Goal: Use online tool/utility: Utilize a website feature to perform a specific function

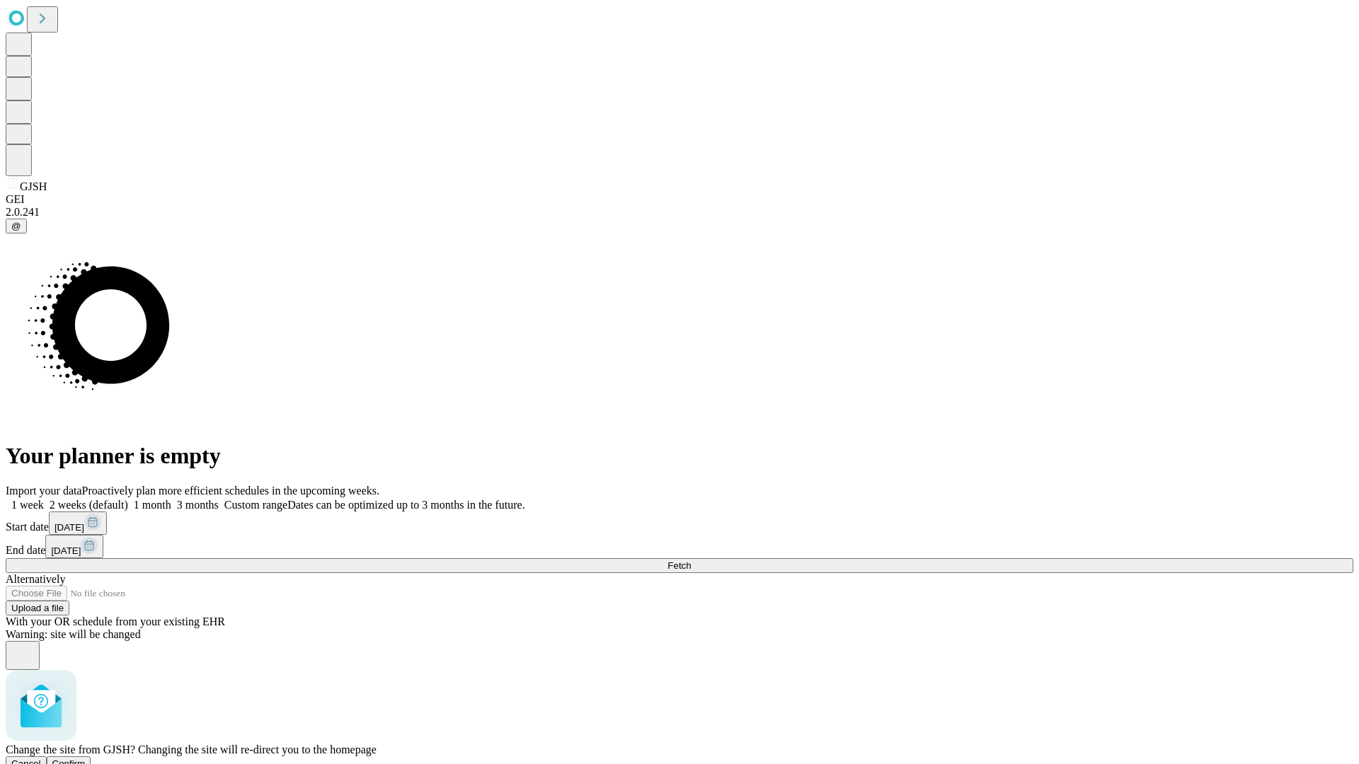
click at [86, 759] on span "Confirm" at bounding box center [68, 764] width 33 height 11
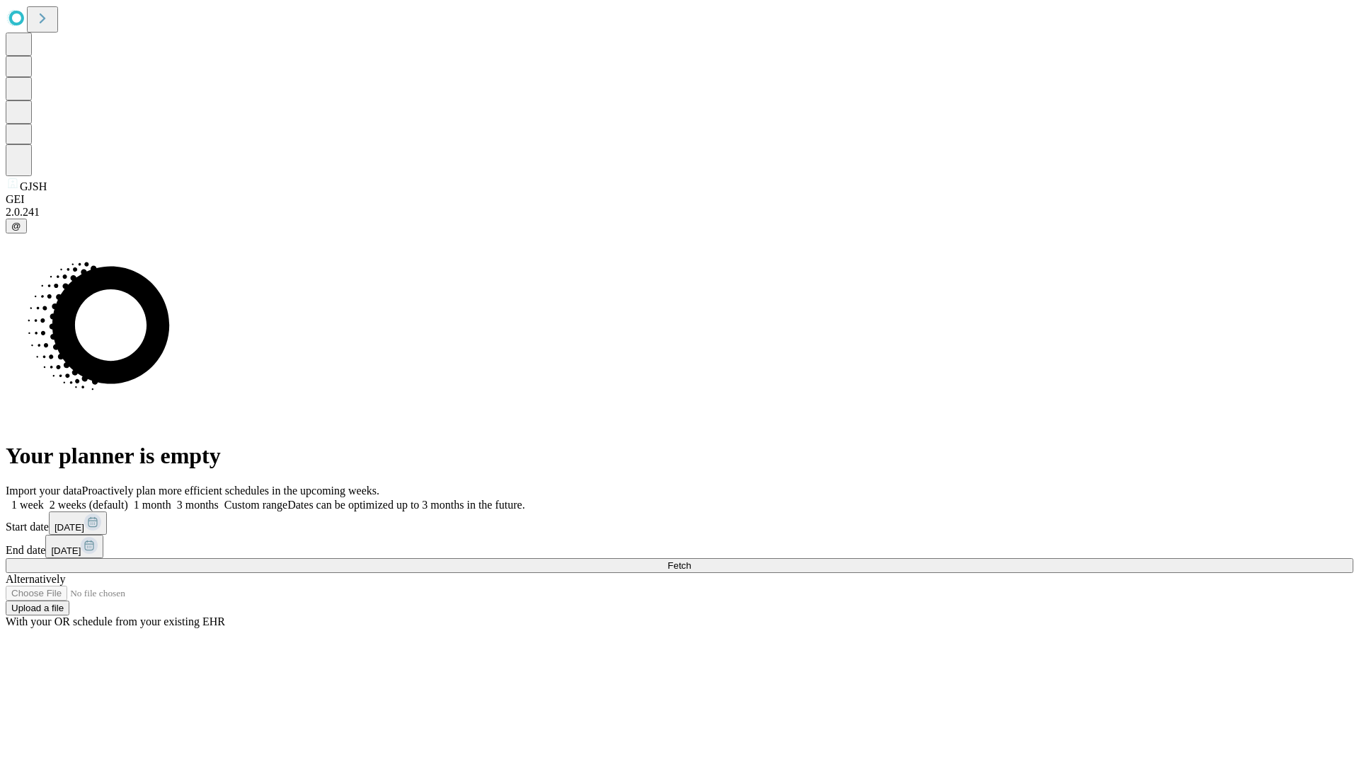
click at [171, 499] on label "1 month" at bounding box center [149, 505] width 43 height 12
click at [691, 560] on span "Fetch" at bounding box center [678, 565] width 23 height 11
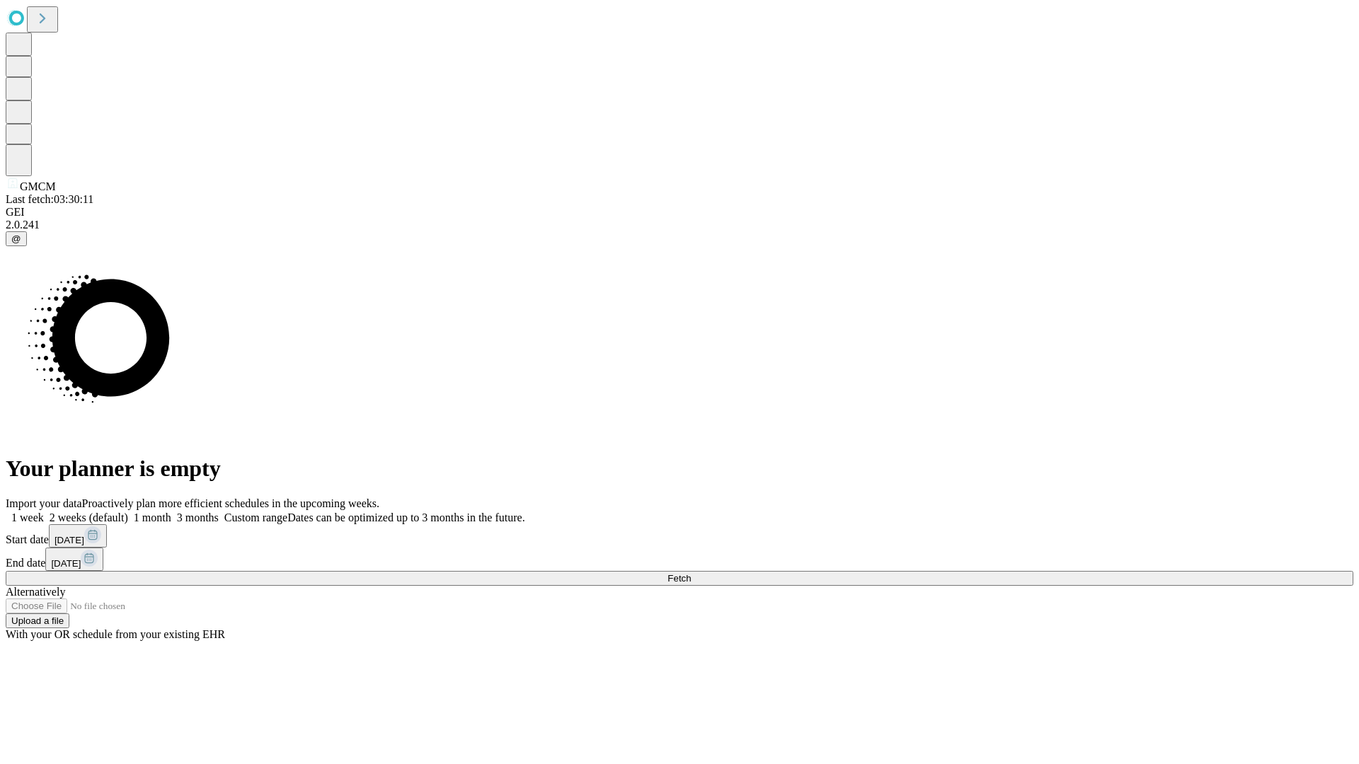
click at [171, 512] on label "1 month" at bounding box center [149, 518] width 43 height 12
click at [691, 573] on span "Fetch" at bounding box center [678, 578] width 23 height 11
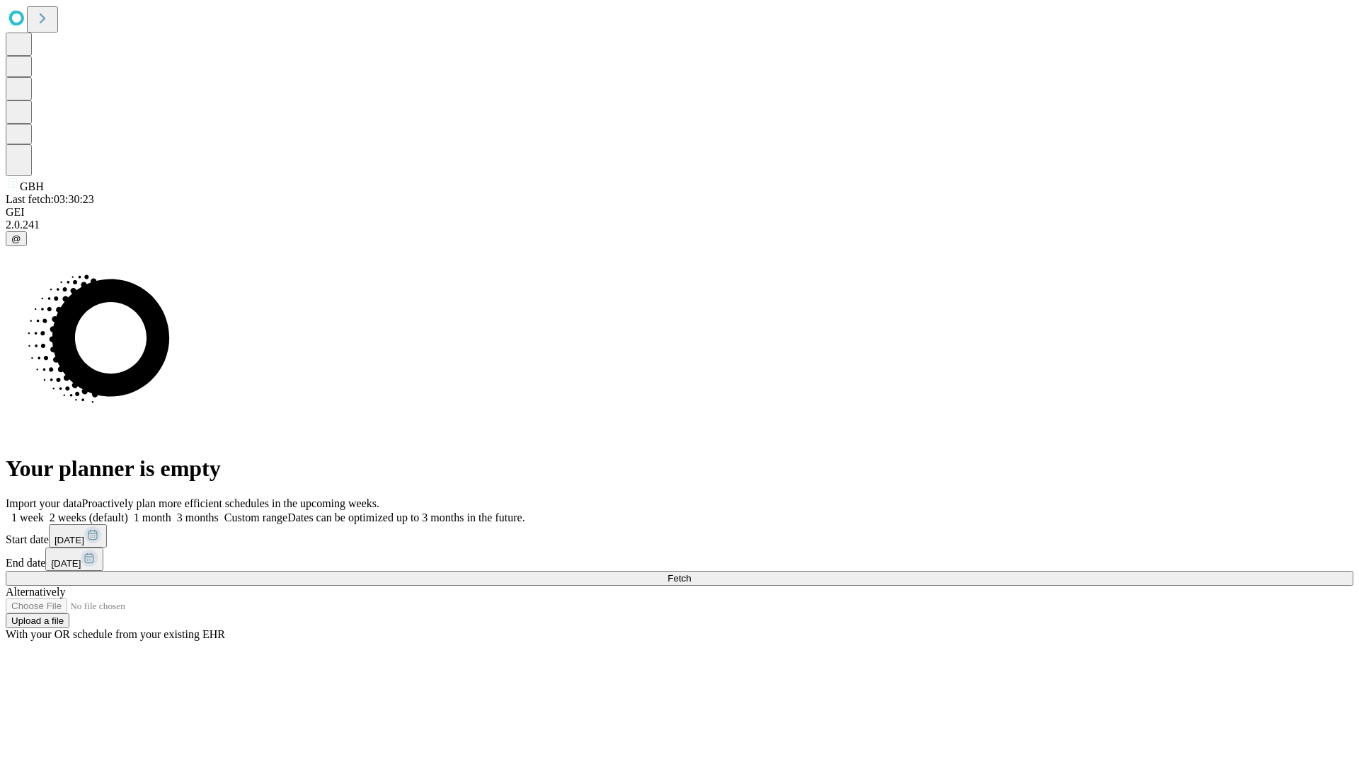
click at [171, 512] on label "1 month" at bounding box center [149, 518] width 43 height 12
click at [691, 573] on span "Fetch" at bounding box center [678, 578] width 23 height 11
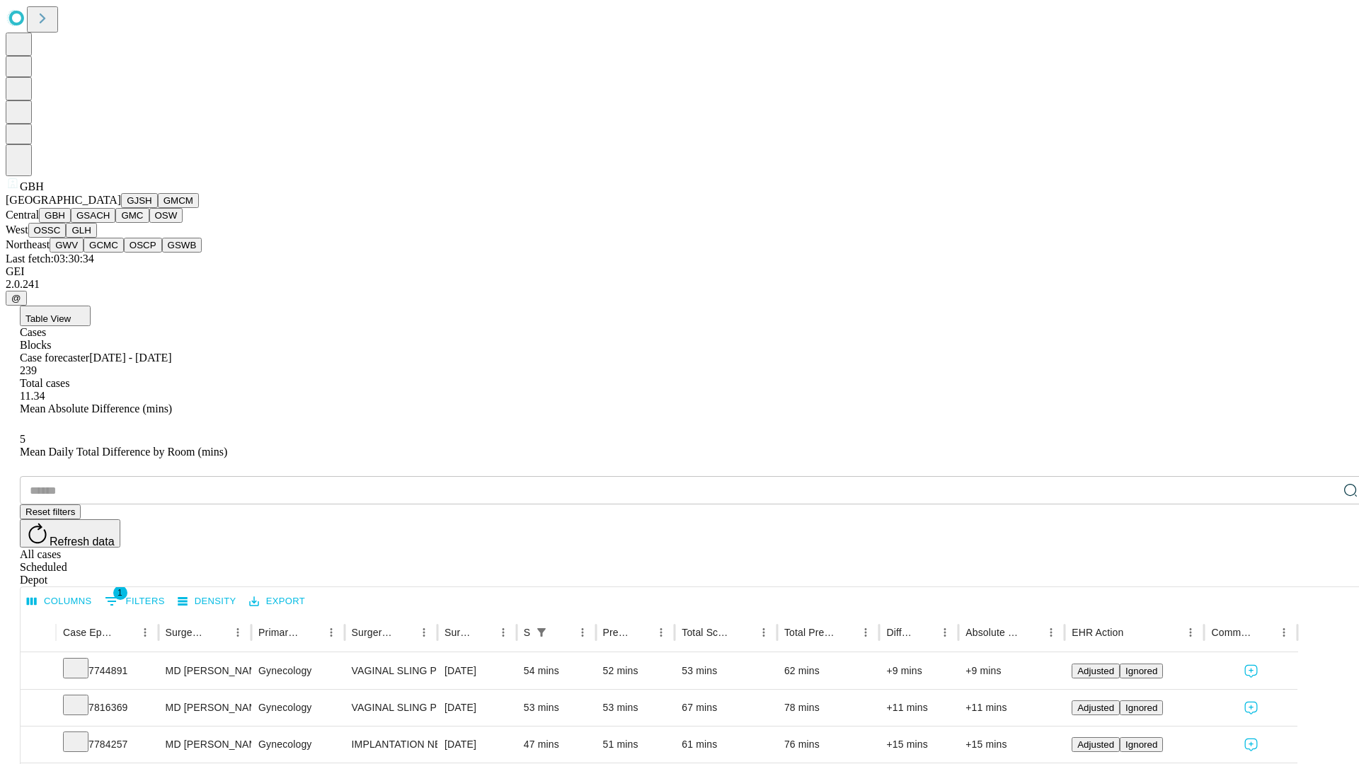
click at [110, 223] on button "GSACH" at bounding box center [93, 215] width 45 height 15
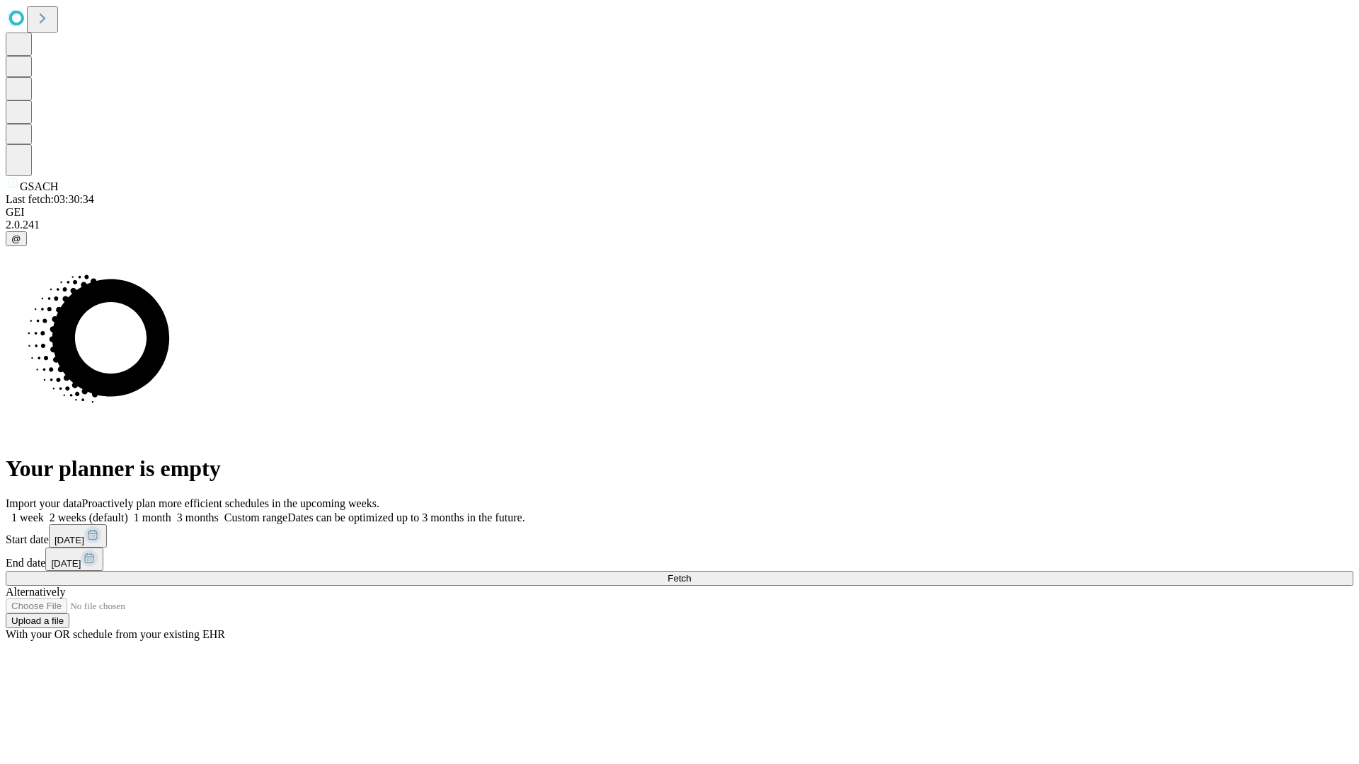
click at [171, 512] on label "1 month" at bounding box center [149, 518] width 43 height 12
click at [691, 573] on span "Fetch" at bounding box center [678, 578] width 23 height 11
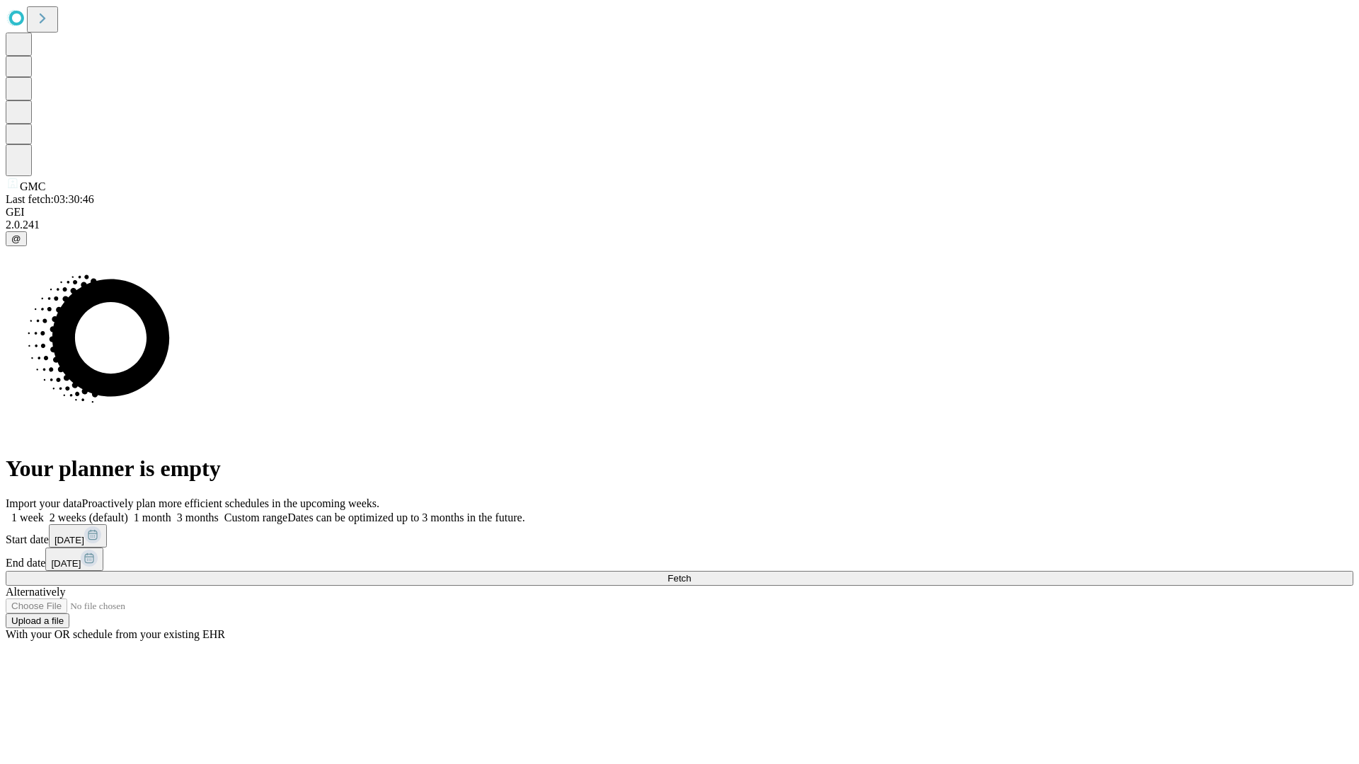
click at [171, 512] on label "1 month" at bounding box center [149, 518] width 43 height 12
click at [691, 573] on span "Fetch" at bounding box center [678, 578] width 23 height 11
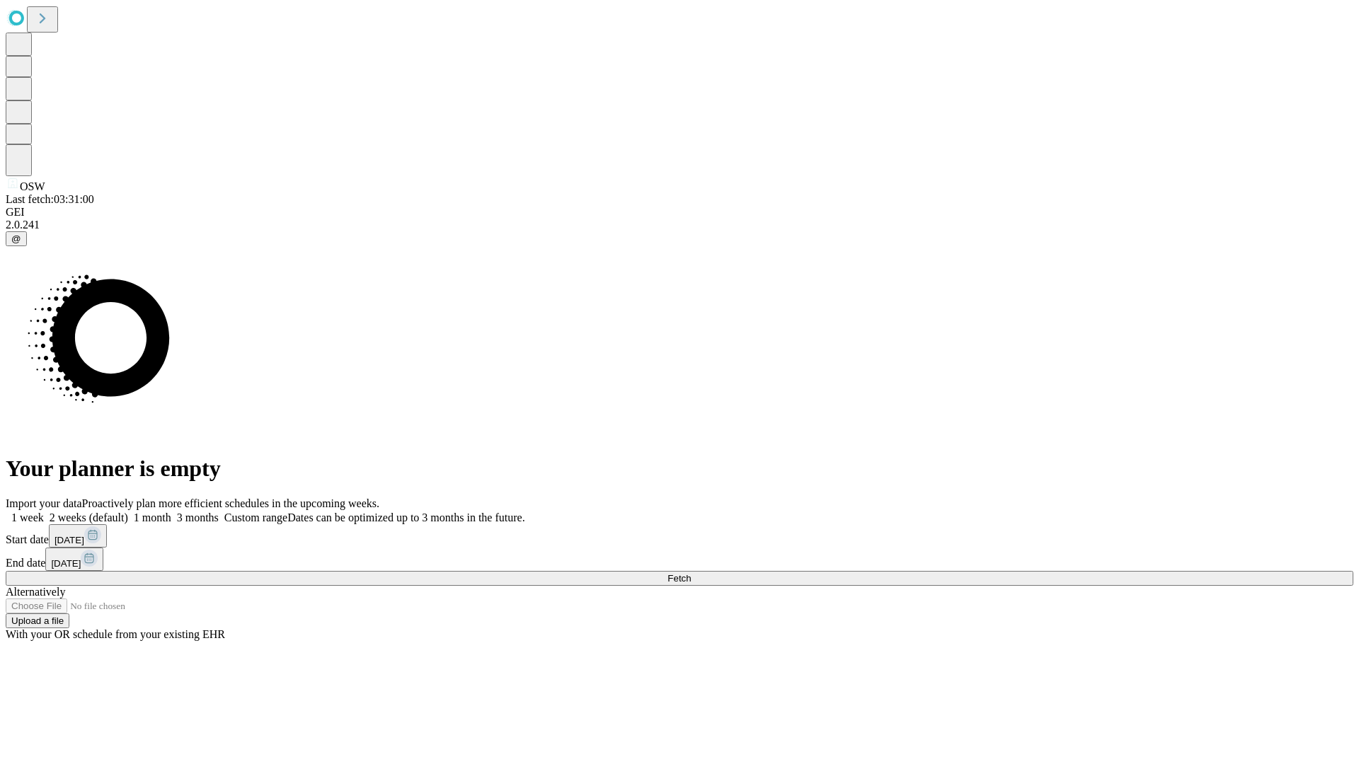
click at [171, 512] on label "1 month" at bounding box center [149, 518] width 43 height 12
click at [691, 573] on span "Fetch" at bounding box center [678, 578] width 23 height 11
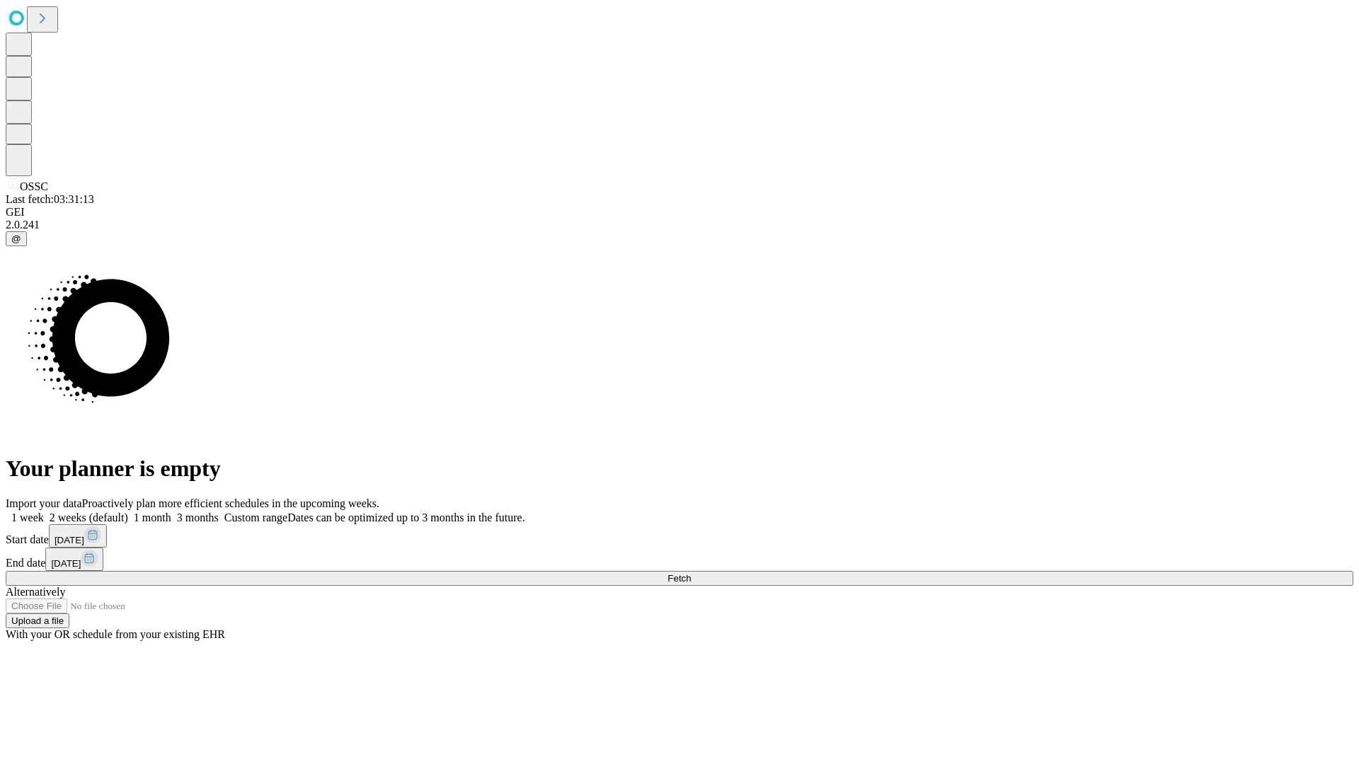
click at [171, 512] on label "1 month" at bounding box center [149, 518] width 43 height 12
click at [691, 573] on span "Fetch" at bounding box center [678, 578] width 23 height 11
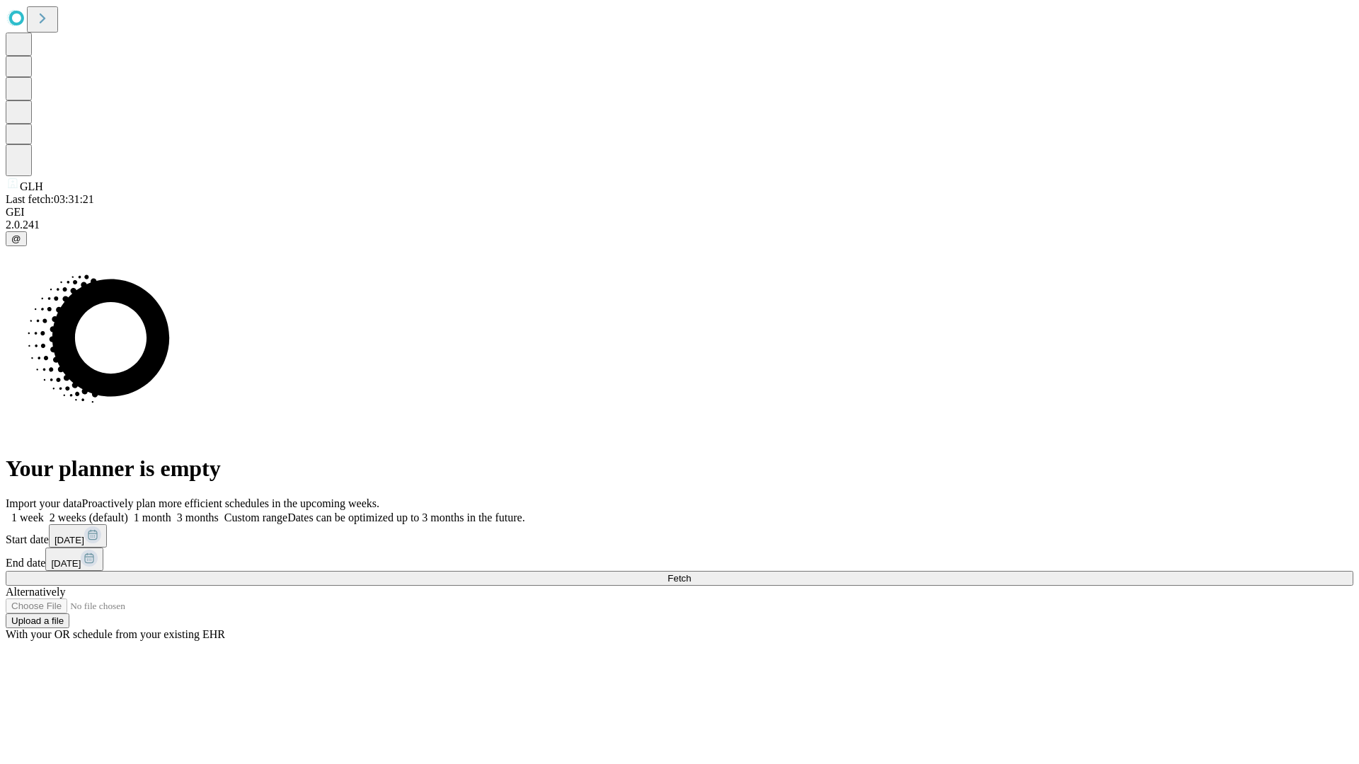
click at [171, 512] on label "1 month" at bounding box center [149, 518] width 43 height 12
click at [691, 573] on span "Fetch" at bounding box center [678, 578] width 23 height 11
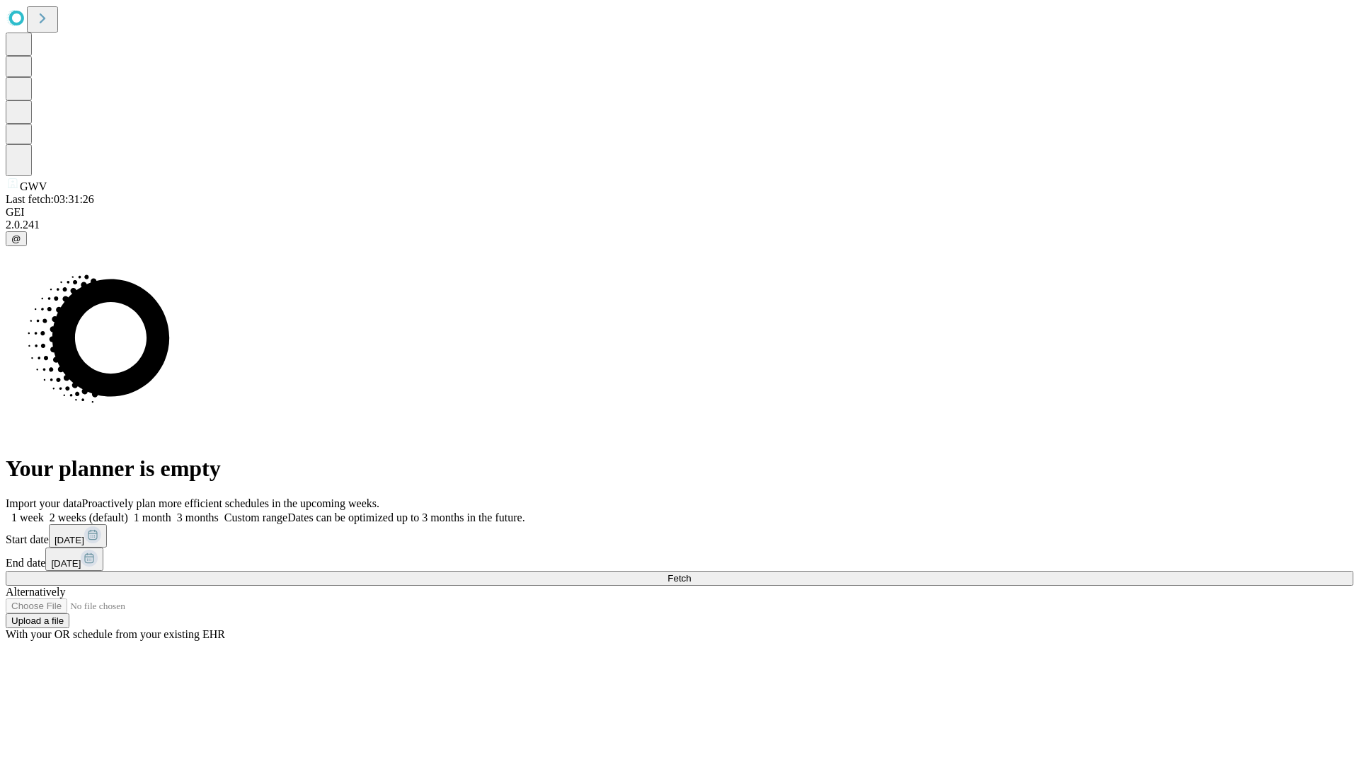
click at [171, 512] on label "1 month" at bounding box center [149, 518] width 43 height 12
click at [691, 573] on span "Fetch" at bounding box center [678, 578] width 23 height 11
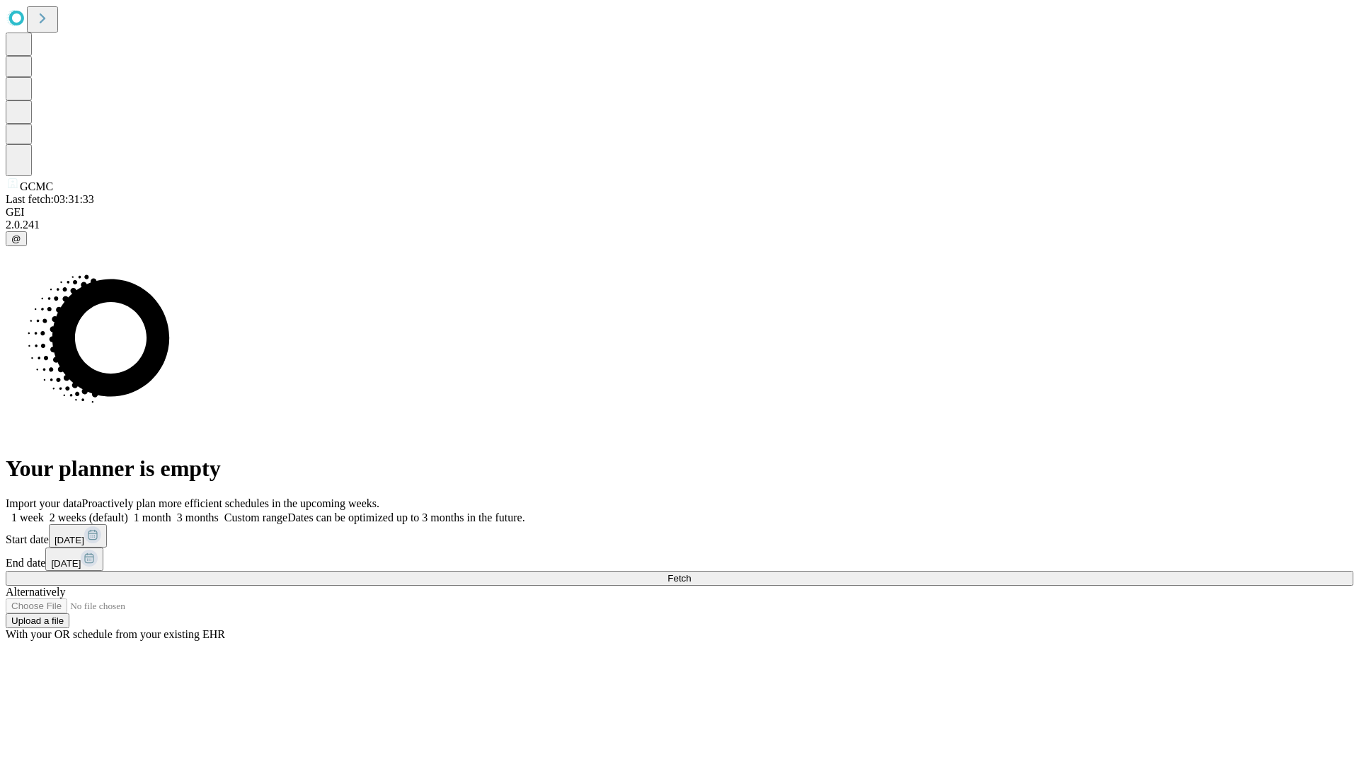
click at [171, 512] on label "1 month" at bounding box center [149, 518] width 43 height 12
click at [691, 573] on span "Fetch" at bounding box center [678, 578] width 23 height 11
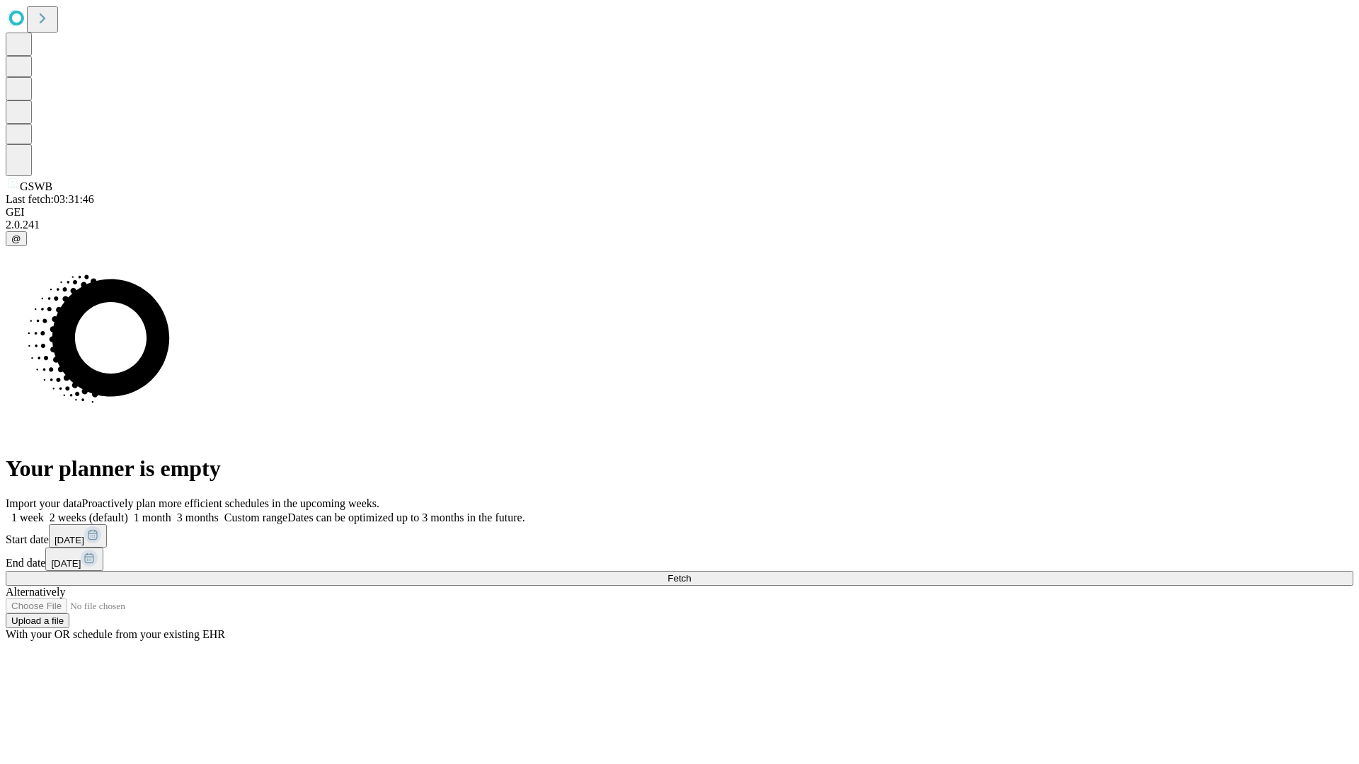
click at [171, 512] on label "1 month" at bounding box center [149, 518] width 43 height 12
click at [691, 573] on span "Fetch" at bounding box center [678, 578] width 23 height 11
